Goal: Task Accomplishment & Management: Manage account settings

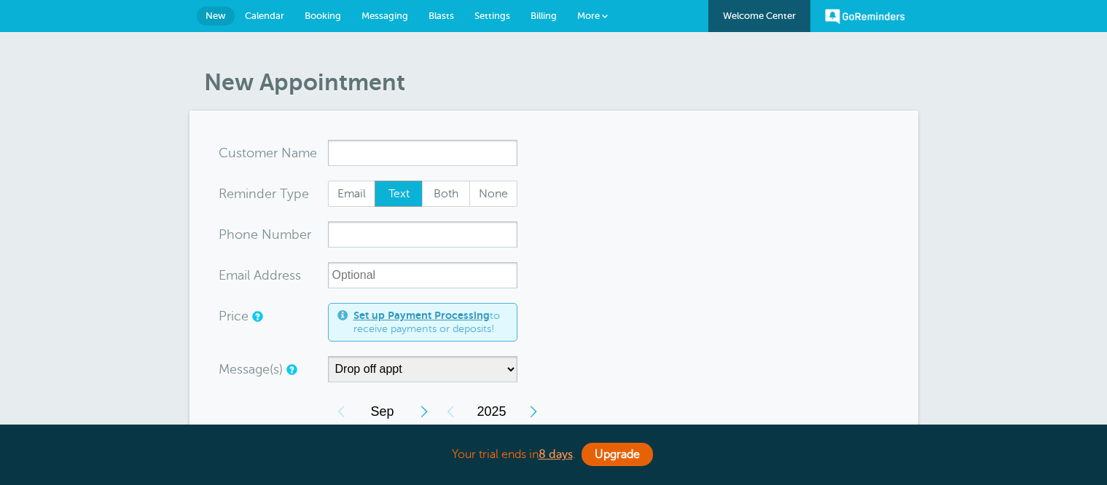
select select "160212"
drag, startPoint x: 726, startPoint y: 303, endPoint x: 509, endPoint y: 181, distance: 248.9
click at [488, 162] on input "x-no-autofill" at bounding box center [422, 153] width 189 height 26
click at [434, 371] on select "Drop off appt Main Reminder Sequence" at bounding box center [422, 369] width 189 height 26
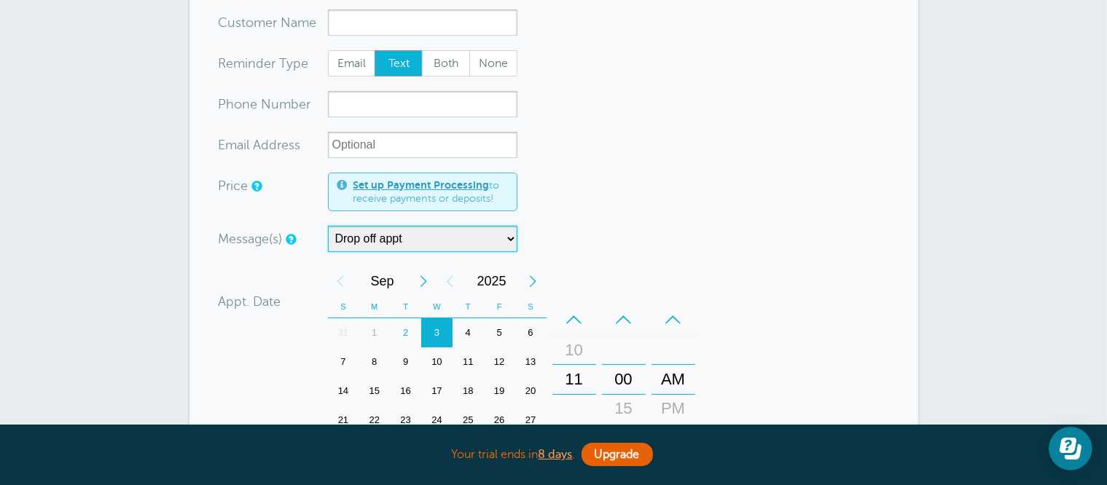
scroll to position [146, 0]
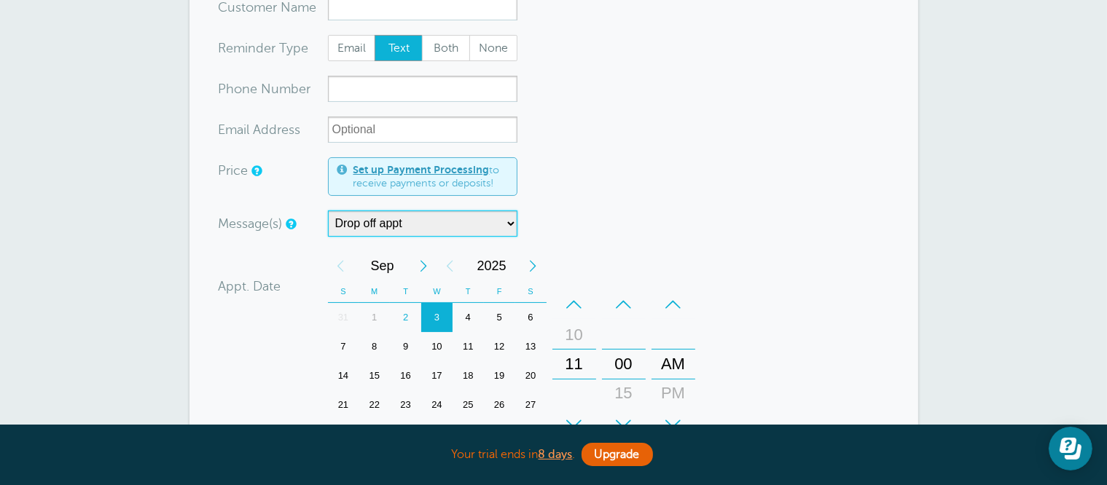
click at [507, 224] on select "Drop off appt Main Reminder Sequence" at bounding box center [422, 224] width 189 height 26
click at [618, 226] on div "Message(s) Drop off appt Main Reminder Sequence Custom Message Start with Appt …" at bounding box center [456, 224] width 474 height 26
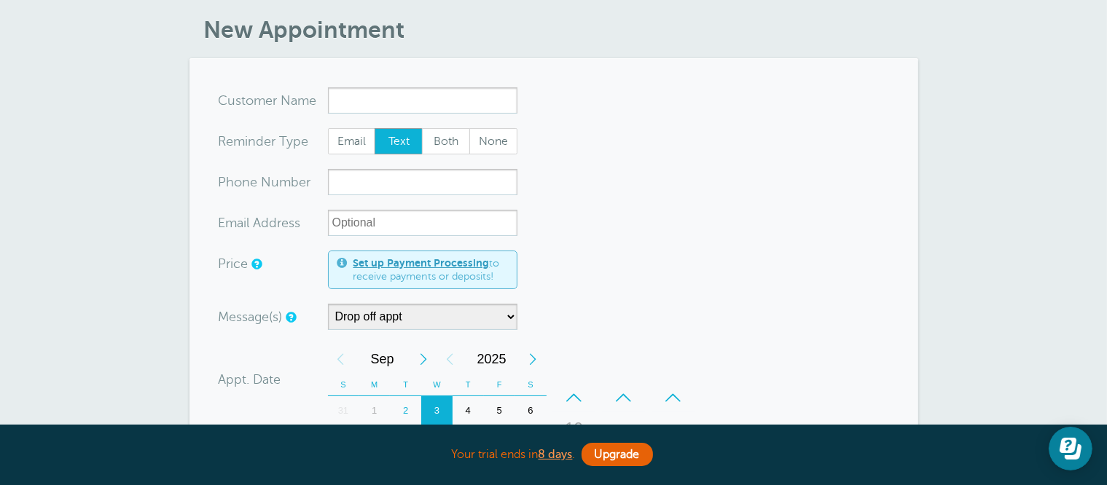
scroll to position [0, 0]
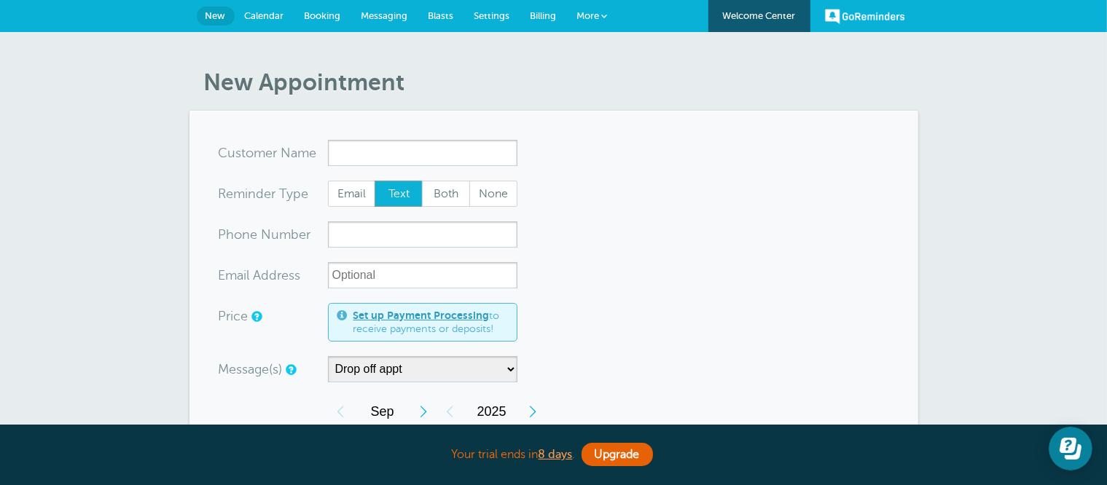
click at [485, 10] on span "Settings" at bounding box center [492, 15] width 36 height 11
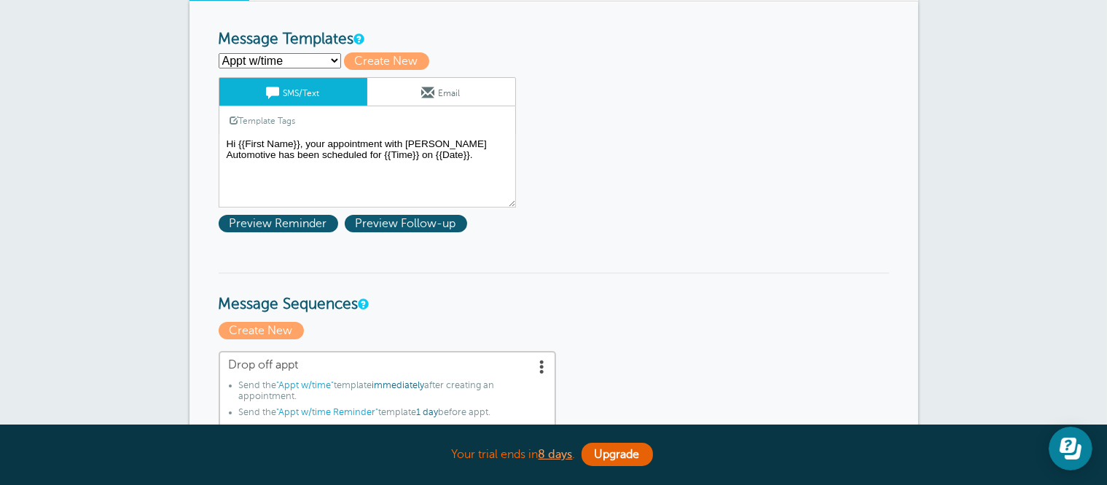
scroll to position [73, 0]
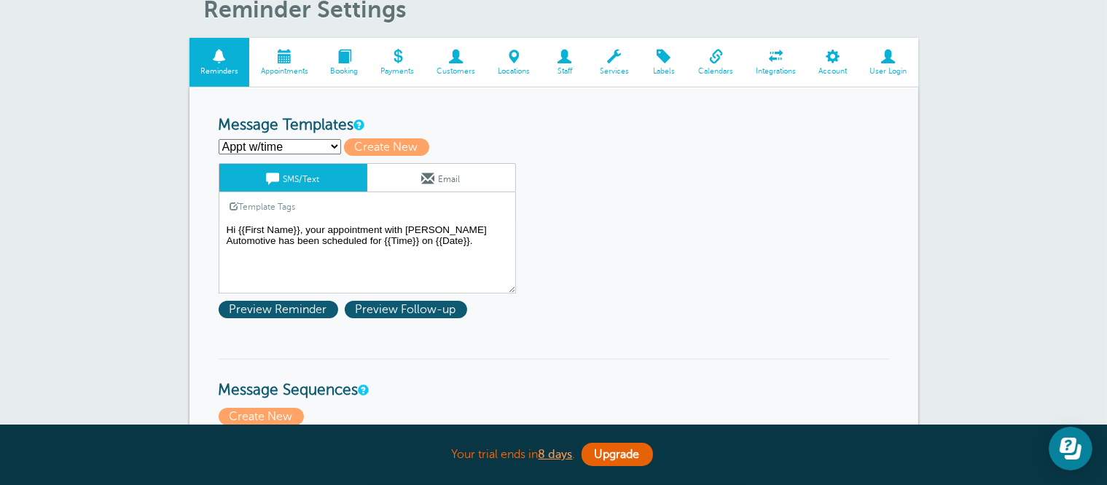
click at [324, 145] on select "Appt w/time Appt w/time Reminder Drop off appt Drop off Reminder First Reminder…" at bounding box center [280, 146] width 122 height 15
click at [219, 139] on select "Appt w/time Appt w/time Reminder Drop off appt Drop off Reminder First Reminder…" at bounding box center [280, 146] width 122 height 15
click at [321, 150] on select "Appt w/time Appt w/time Reminder Drop off appt Drop off Reminder First Reminder…" at bounding box center [280, 146] width 122 height 15
select select "160352"
click at [219, 139] on select "Appt w/time Appt w/time Reminder Drop off appt Drop off Reminder First Reminder…" at bounding box center [280, 146] width 122 height 15
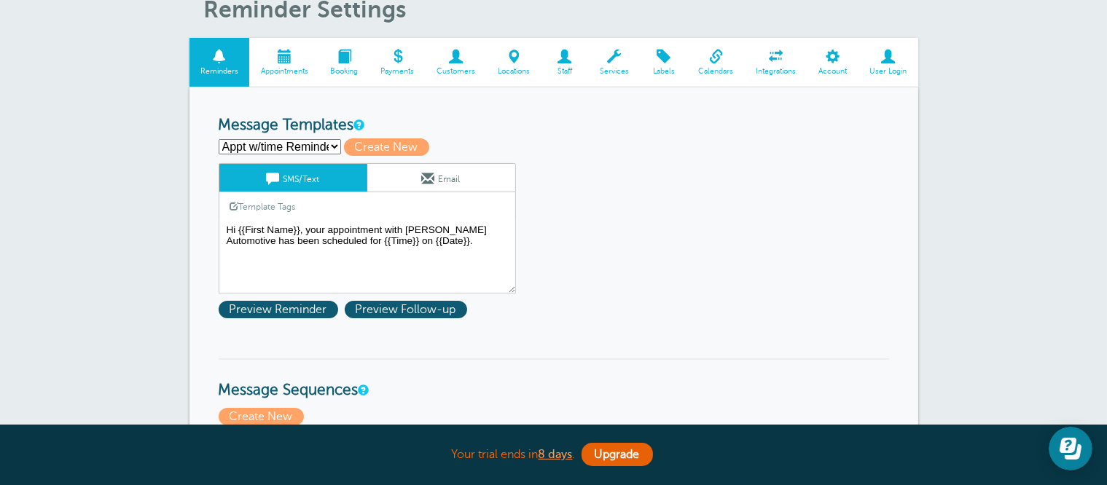
type input "Appt w/time Reminder"
type textarea "Hi {{First Name}}, Reminding you of your appointment with Carr Craft on {{Day N…"
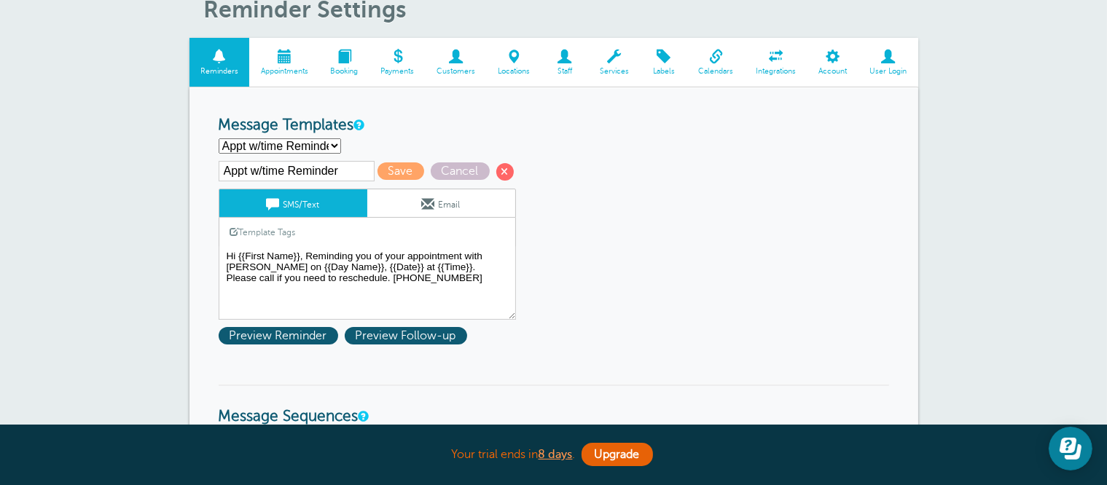
click at [321, 146] on select "Appt w/time Appt w/time Reminder Drop off appt Drop off Reminder First Reminder…" at bounding box center [280, 145] width 122 height 15
select select "160211"
click at [219, 138] on select "Appt w/time Appt w/time Reminder Drop off appt Drop off Reminder First Reminder…" at bounding box center [280, 145] width 122 height 15
type input "Drop off appt"
type textarea "Hi {{First Name}}, your appointment with Carr Craft Automotive has been schedul…"
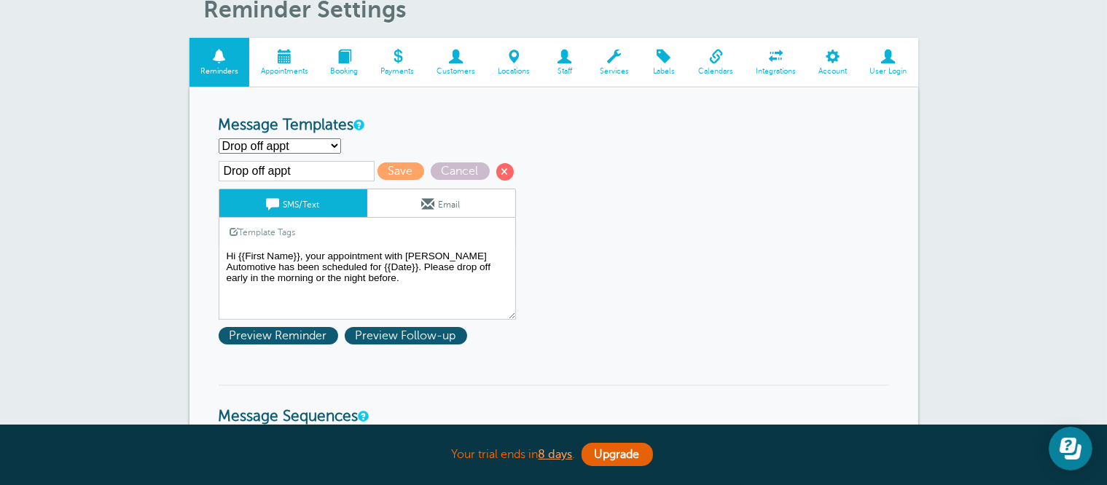
click at [315, 143] on select "Appt w/time Appt w/time Reminder Drop off appt Drop off Reminder First Reminder…" at bounding box center [280, 145] width 122 height 15
select select "160347"
click at [219, 138] on select "Appt w/time Appt w/time Reminder Drop off appt Drop off Reminder First Reminder…" at bounding box center [280, 145] width 122 height 15
type input "Drop off Reminder"
type textarea "Hi {{First Name}}, Reminding you of your appointment with Carr Craft on {{Day N…"
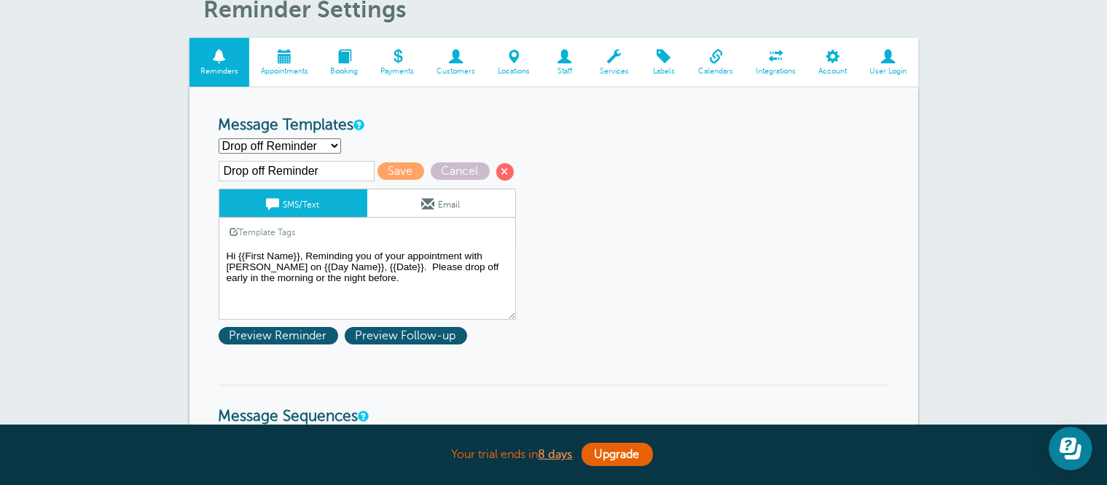
click at [332, 144] on select "Appt w/time Appt w/time Reminder Drop off appt Drop off Reminder First Reminder…" at bounding box center [280, 145] width 122 height 15
select select "160346"
click at [219, 138] on select "Appt w/time Appt w/time Reminder Drop off appt Drop off Reminder First Reminder…" at bounding box center [280, 145] width 122 height 15
type input "Appt w/time"
type textarea "Hi {{First Name}}, your appointment with Carr Craft Automotive has been schedul…"
